Goal: Information Seeking & Learning: Learn about a topic

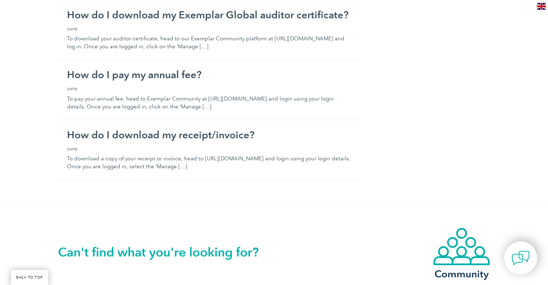
scroll to position [901, 0]
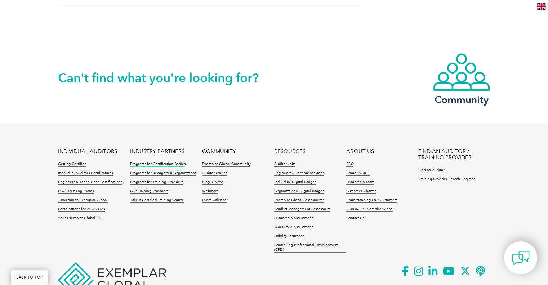
click at [176, 162] on link "Programs for Certification Bodies" at bounding box center [158, 164] width 56 height 5
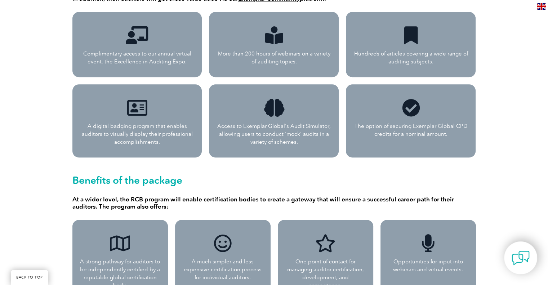
scroll to position [469, 0]
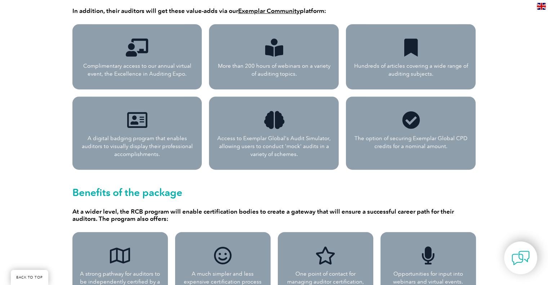
drag, startPoint x: 79, startPoint y: 67, endPoint x: 187, endPoint y: 73, distance: 108.3
click at [187, 73] on div "Complimentary access to our annual virtual event, the Excellence in Auditing Ex…" at bounding box center [137, 56] width 130 height 65
click at [36, 132] on div "Exemplar Global’s Recognized Certification Body (RCB) Program Providing continu…" at bounding box center [274, 67] width 548 height 753
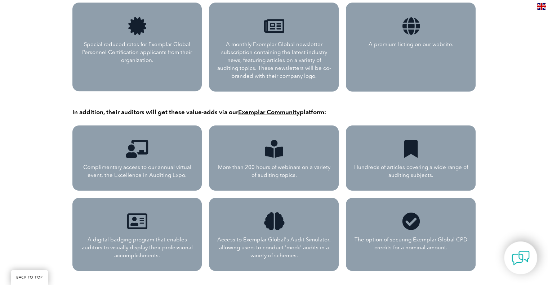
scroll to position [324, 0]
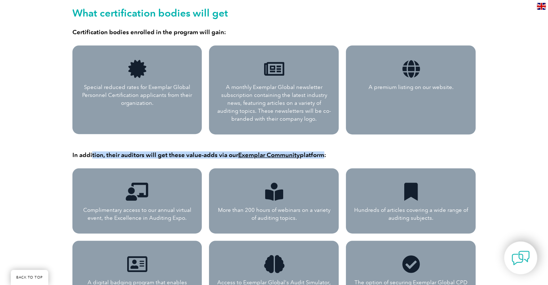
drag, startPoint x: 92, startPoint y: 150, endPoint x: 319, endPoint y: 153, distance: 227.1
click at [319, 153] on div "In addition, their auditors will get these value-adds via our Exemplar Communit…" at bounding box center [274, 151] width 404 height 19
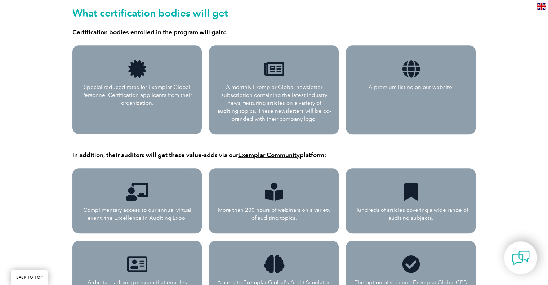
click at [351, 154] on h4 "In addition, their auditors will get these value-adds via our Exemplar Communit…" at bounding box center [274, 154] width 404 height 7
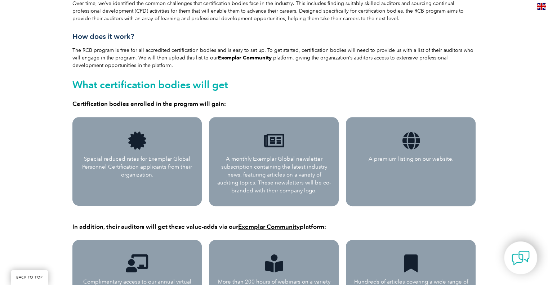
scroll to position [252, 0]
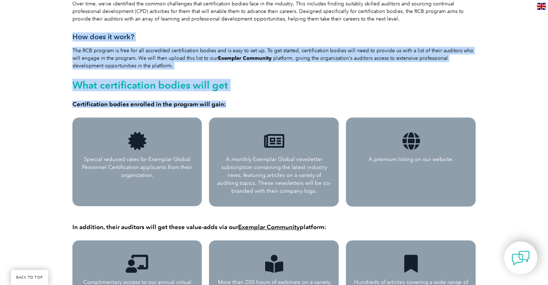
drag, startPoint x: 248, startPoint y: 100, endPoint x: 66, endPoint y: 34, distance: 193.4
click at [66, 34] on section "Exemplar Global’s Recognized Certification Body (RCB) Program Providing continu…" at bounding box center [274, 21] width 433 height 185
click at [297, 83] on h2 "What certification bodies will get" at bounding box center [274, 85] width 404 height 12
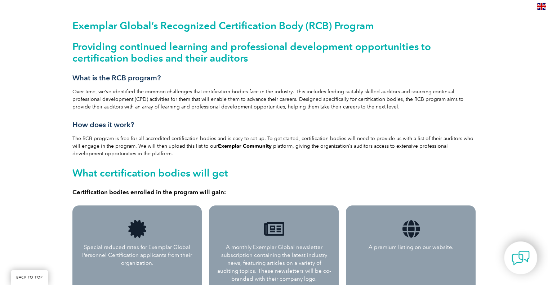
scroll to position [144, 0]
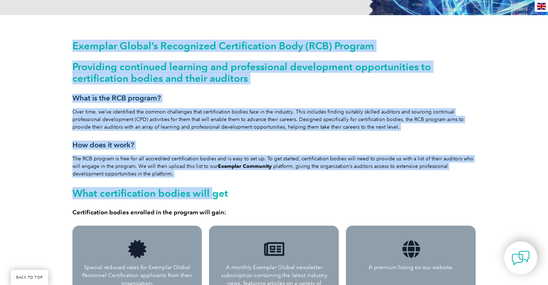
drag, startPoint x: 212, startPoint y: 178, endPoint x: 67, endPoint y: 38, distance: 201.4
click at [67, 38] on section "Exemplar Global’s Recognized Certification Body (RCB) Program Providing continu…" at bounding box center [274, 129] width 433 height 185
click at [350, 161] on div "Exemplar Global’s Recognized Certification Body (RCB) Program Providing continu…" at bounding box center [274, 128] width 404 height 176
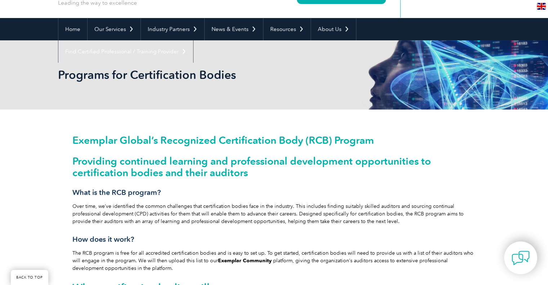
scroll to position [0, 0]
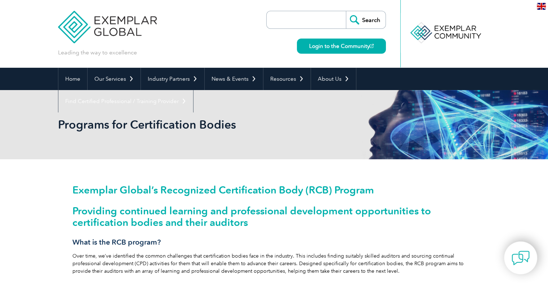
click at [423, 236] on div "Exemplar Global’s Recognized Certification Body (RCB) Program Providing continu…" at bounding box center [274, 273] width 404 height 176
click at [433, 225] on h2 "Providing continued learning and professional development opportunities to cert…" at bounding box center [274, 216] width 404 height 23
